Goal: Find specific page/section: Find specific page/section

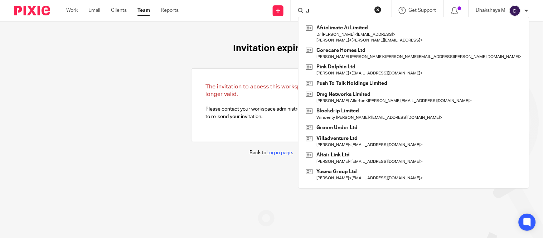
type input "J"
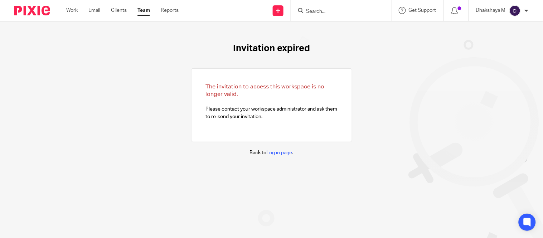
type input "x"
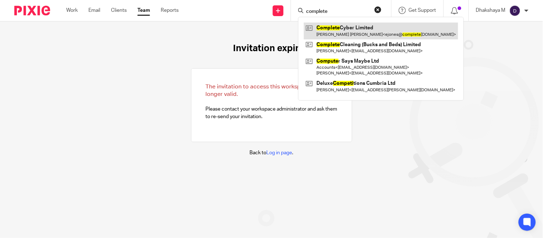
type input "complete"
click at [335, 30] on link at bounding box center [381, 31] width 154 height 16
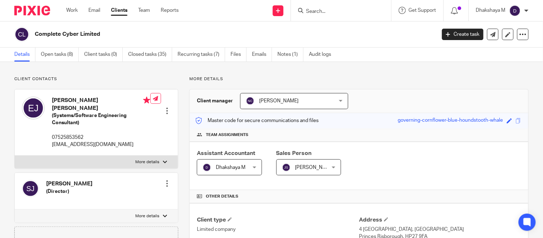
click at [338, 9] on input "Search" at bounding box center [337, 12] width 64 height 6
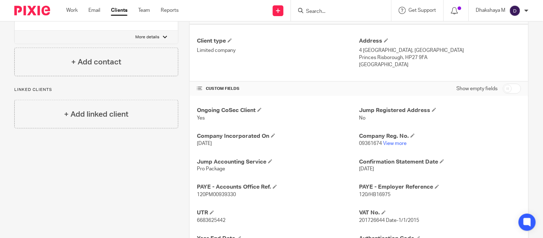
scroll to position [180, 0]
click at [396, 141] on link "View more" at bounding box center [395, 142] width 24 height 5
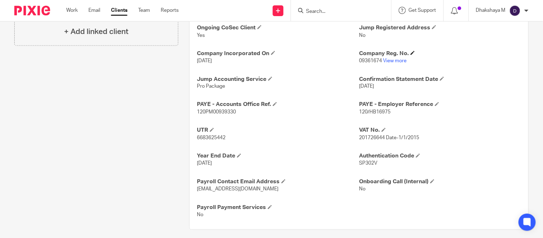
scroll to position [268, 0]
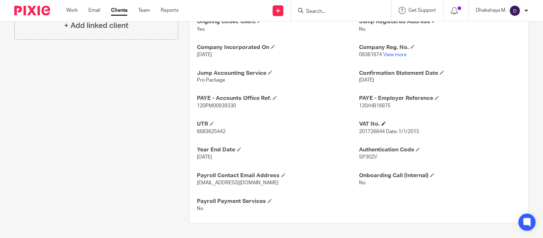
click at [364, 124] on h4 "VAT No." at bounding box center [440, 125] width 162 height 8
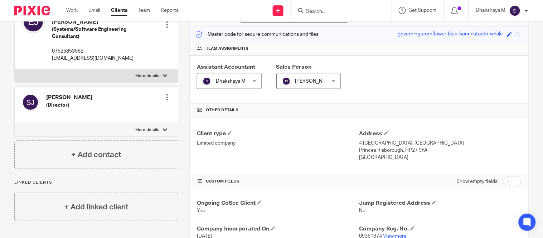
click at [323, 11] on input "Search" at bounding box center [337, 12] width 64 height 6
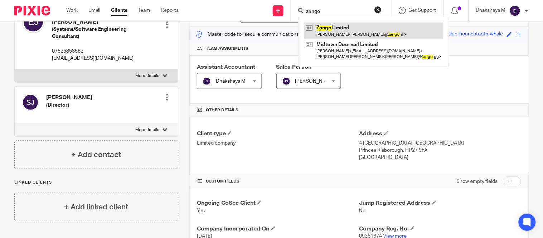
type input "zango"
click at [330, 28] on link at bounding box center [374, 31] width 140 height 16
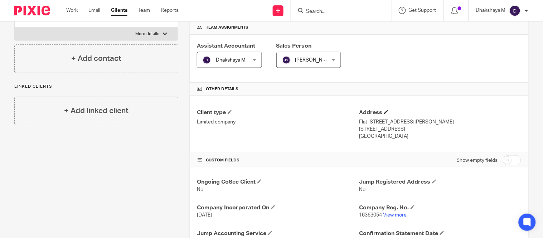
scroll to position [109, 0]
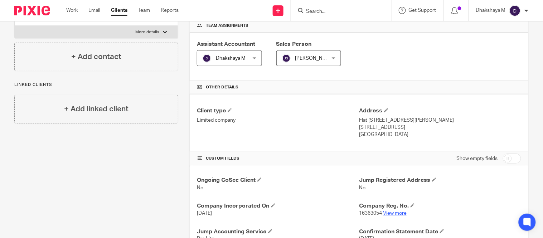
click at [395, 216] on link "View more" at bounding box center [395, 213] width 24 height 5
